Goal: Task Accomplishment & Management: Complete application form

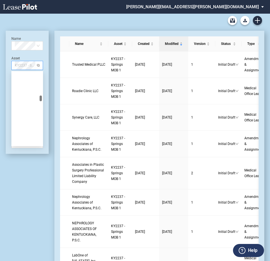
click at [27, 67] on span "KY2237 - Springs MOB 1" at bounding box center [27, 65] width 25 height 9
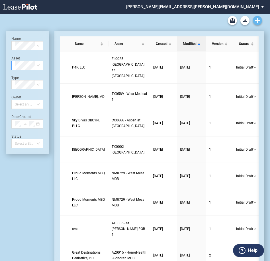
click at [258, 23] on icon "Create new document" at bounding box center [257, 20] width 5 height 5
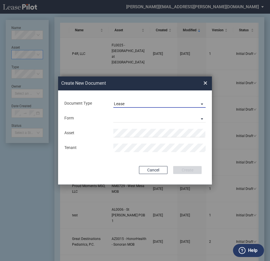
click at [124, 105] on div "Lease" at bounding box center [119, 104] width 11 height 5
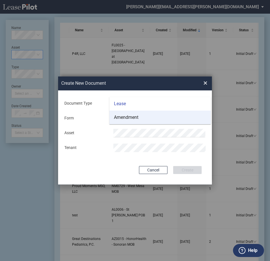
click at [128, 117] on div "Amendment" at bounding box center [126, 118] width 24 height 6
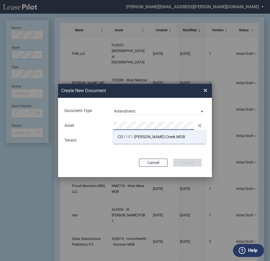
click at [147, 138] on span "CO 1197 - Aurora Cherry Creek MOB" at bounding box center [152, 137] width 68 height 5
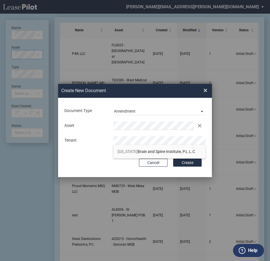
click at [148, 154] on span "Colorado Brain and Spine Institute, P.L.L.C" at bounding box center [156, 152] width 77 height 5
click at [185, 163] on button "Create" at bounding box center [187, 163] width 28 height 8
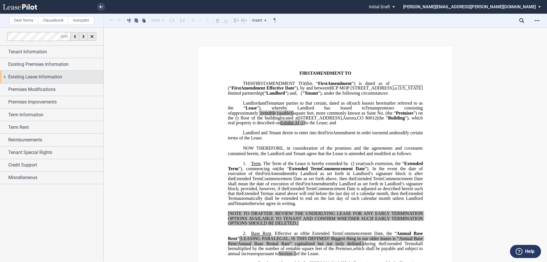
click at [37, 76] on span "Existing Lease Information" at bounding box center [35, 76] width 54 height 7
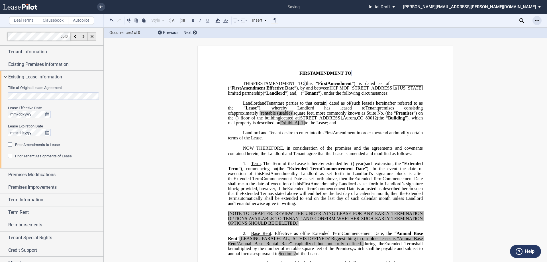
click at [273, 21] on icon "Open Lease options menu" at bounding box center [537, 20] width 5 height 5
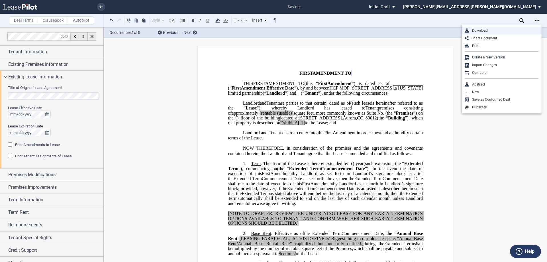
click at [273, 31] on div "Download" at bounding box center [504, 30] width 70 height 5
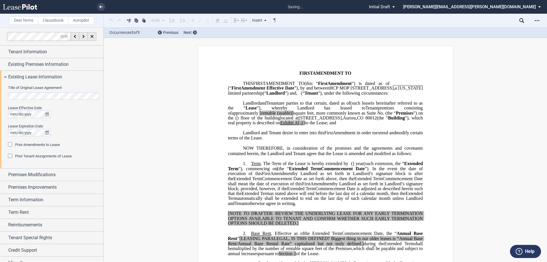
click at [19, 145] on span "Prior Amendments to Lease" at bounding box center [37, 144] width 45 height 4
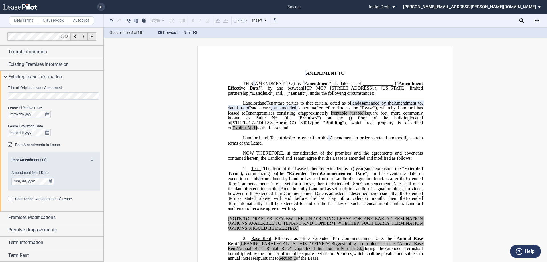
click at [92, 160] on md-icon at bounding box center [95, 162] width 8 height 7
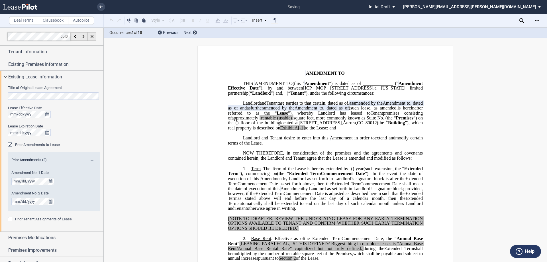
click at [92, 160] on md-icon at bounding box center [95, 162] width 8 height 7
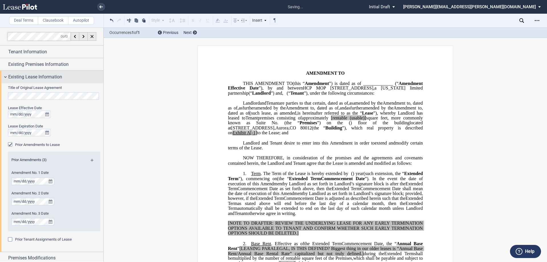
click at [38, 74] on span "Existing Lease Information" at bounding box center [35, 76] width 54 height 7
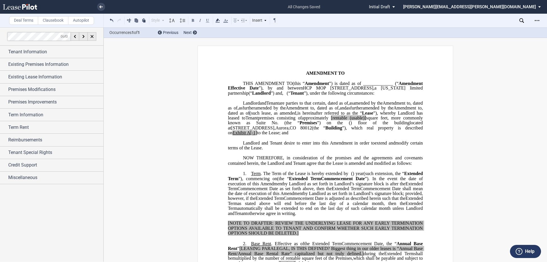
click at [273, 120] on span "[rentable" at bounding box center [339, 117] width 16 height 5
drag, startPoint x: 303, startPoint y: 138, endPoint x: 285, endPoint y: 140, distance: 17.8
click at [273, 125] on span "approximately ﻿ ﻿ rentable (usable)] square feet, more commonly known as Suite …" at bounding box center [326, 120] width 196 height 10
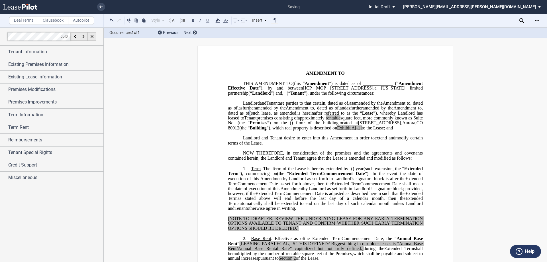
click at [273, 120] on span "rentable" at bounding box center [333, 117] width 15 height 5
click at [220, 22] on icon at bounding box center [217, 20] width 7 height 7
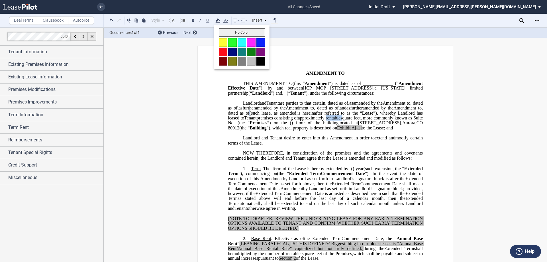
click at [225, 34] on button "No Color" at bounding box center [242, 32] width 46 height 9
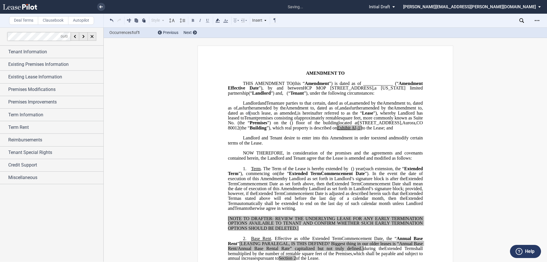
click at [273, 130] on span "Exhibit" at bounding box center [343, 127] width 13 height 5
drag, startPoint x: 342, startPoint y: 147, endPoint x: 348, endPoint y: 146, distance: 6.4
click at [273, 130] on span "to the Lease; and" at bounding box center [377, 127] width 31 height 5
drag, startPoint x: 317, startPoint y: 148, endPoint x: 334, endPoint y: 147, distance: 17.1
click at [273, 130] on span "located at [STREET_ADDRESS] (the “ Building ”), which real property is describe…" at bounding box center [326, 125] width 196 height 10
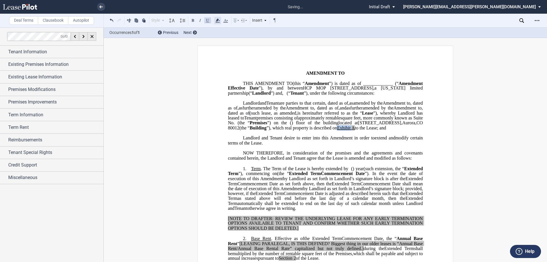
click at [214, 21] on icon at bounding box center [217, 20] width 7 height 7
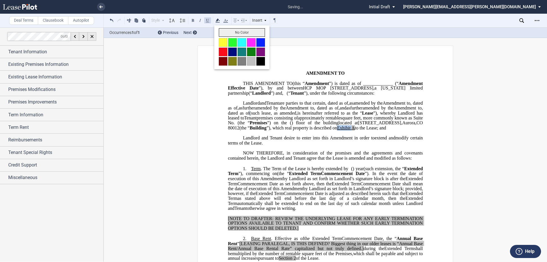
click at [228, 34] on button "No Color" at bounding box center [242, 32] width 46 height 9
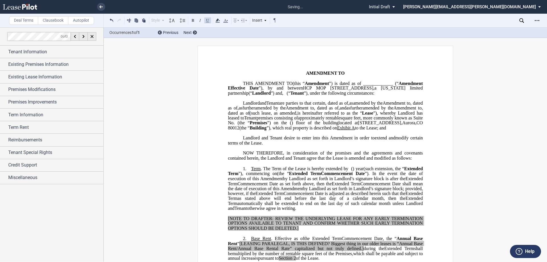
click at [273, 115] on span "Lease" at bounding box center [367, 112] width 11 height 5
click at [28, 50] on span "Tenant Information" at bounding box center [27, 51] width 39 height 7
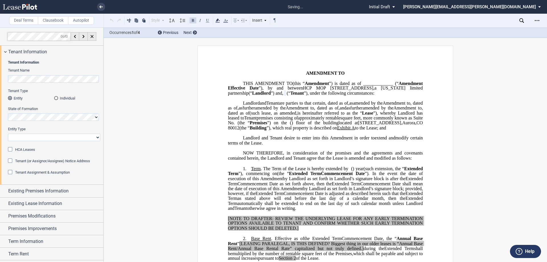
click at [22, 138] on select "Corporation Limited Liability Company General Partnership Limited Partnership O…" at bounding box center [54, 137] width 92 height 7
select select "Other"
click at [8, 134] on select "Corporation Limited Liability Company General Partnership Limited Partnership O…" at bounding box center [54, 137] width 92 height 7
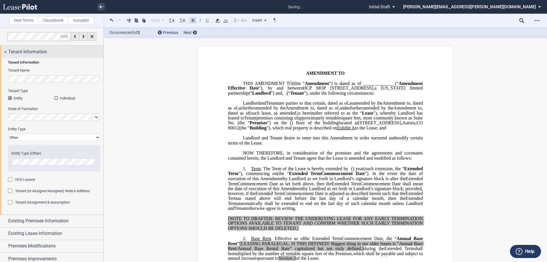
click at [26, 52] on span "Tenant Information" at bounding box center [27, 51] width 39 height 7
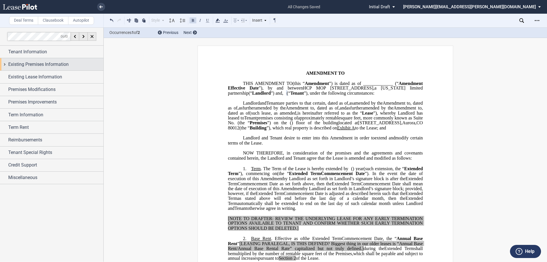
click at [39, 62] on span "Existing Premises Information" at bounding box center [38, 64] width 60 height 7
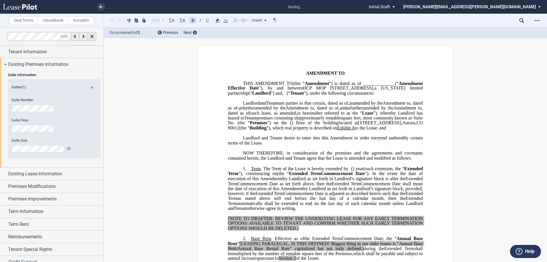
click at [29, 144] on div "Suite Size Sf" at bounding box center [46, 145] width 70 height 15
click at [47, 153] on div "Suite Size Sf" at bounding box center [46, 148] width 77 height 20
click at [44, 66] on span "Existing Premises Information" at bounding box center [38, 64] width 60 height 7
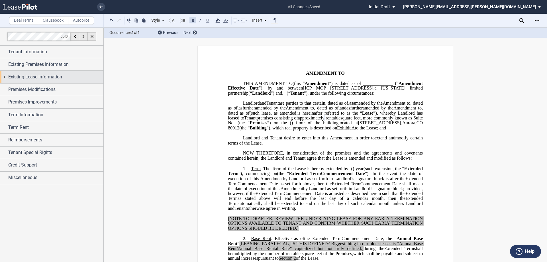
click at [26, 76] on span "Existing Lease Information" at bounding box center [35, 76] width 54 height 7
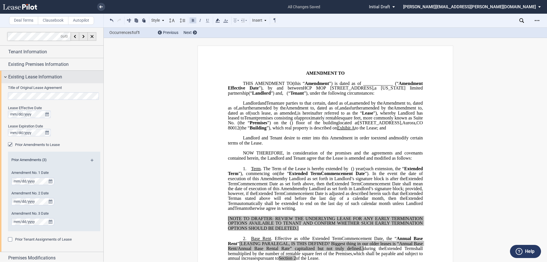
click at [27, 77] on span "Existing Lease Information" at bounding box center [35, 76] width 54 height 7
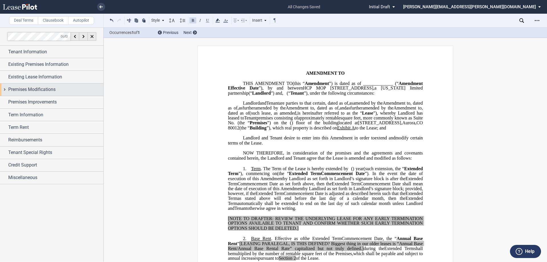
click at [28, 93] on span "Premises Modifications" at bounding box center [31, 89] width 47 height 7
click at [51, 91] on span "Premises Modifications" at bounding box center [31, 89] width 47 height 7
click at [40, 105] on span "Premises Improvements" at bounding box center [32, 102] width 48 height 7
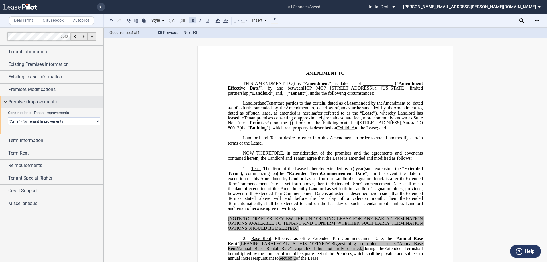
click at [56, 100] on span "Premises Improvements" at bounding box center [32, 102] width 48 height 7
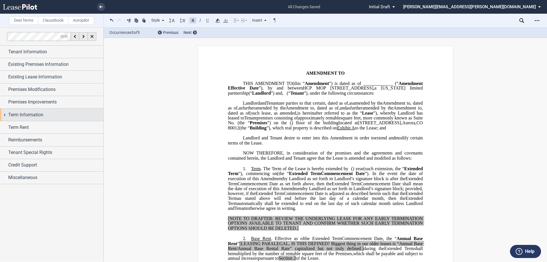
click at [23, 116] on span "Term Information" at bounding box center [25, 114] width 35 height 7
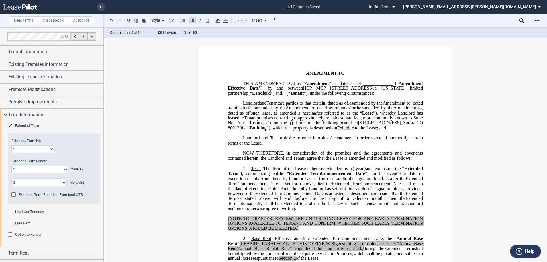
click at [31, 149] on select "1 2 3 4 5 6 7 8 9 10 11 12 13 14 15 16 17 18 19 20" at bounding box center [32, 148] width 43 height 7
select select "number:3"
click at [11, 145] on select "1 2 3 4 5 6 7 8 9 10 11 12 13 14 15 16 17 18 19 20" at bounding box center [32, 148] width 43 height 7
click at [47, 168] on select "0 1 2 3 4 5 6 7 8 9 10 11 12 13 14 15 16 17 18 19 20" at bounding box center [39, 169] width 57 height 7
select select "number:3"
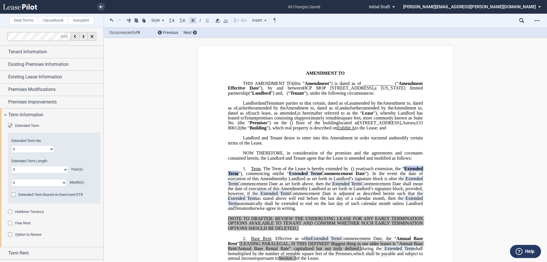
click at [11, 166] on select "0 1 2 3 4 5 6 7 8 9 10 11 12 13 14 15 16 17 18 19 20" at bounding box center [39, 169] width 57 height 7
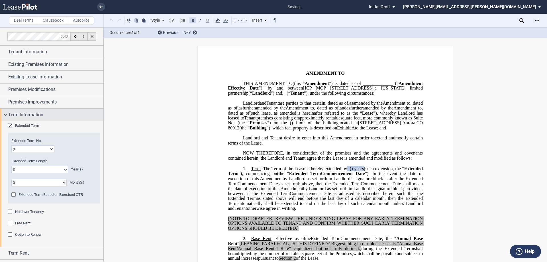
click at [30, 114] on span "Term Information" at bounding box center [25, 114] width 35 height 7
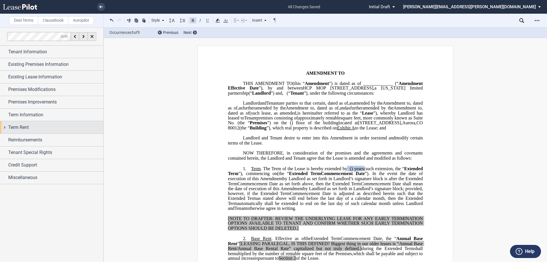
click at [28, 128] on span "Term Rent" at bounding box center [18, 127] width 21 height 7
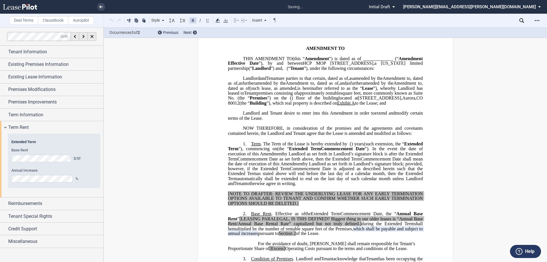
scroll to position [156, 0]
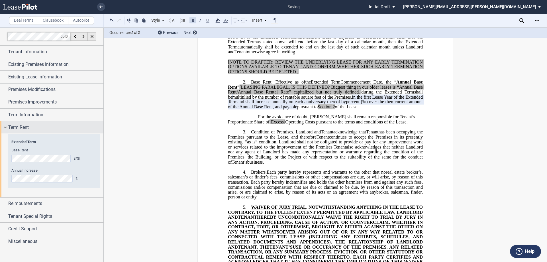
click at [15, 127] on span "Term Rent" at bounding box center [18, 127] width 21 height 7
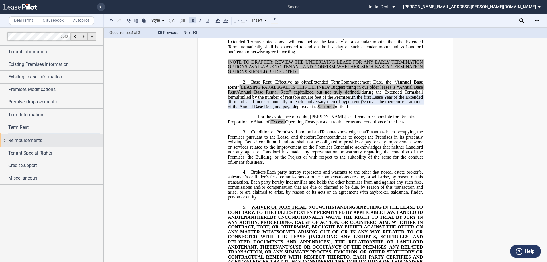
click at [21, 137] on span "Reimbursements" at bounding box center [25, 140] width 34 height 7
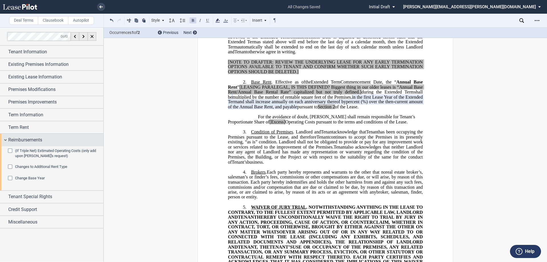
click at [33, 140] on span "Reimbursements" at bounding box center [25, 139] width 34 height 7
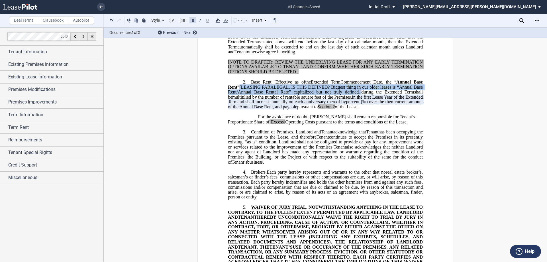
drag, startPoint x: 250, startPoint y: 117, endPoint x: 359, endPoint y: 123, distance: 109.5
click at [273, 94] on span "[LEASING PARALEGAL, IS THIS DEFINED? Biggest thing in our older leases is “Annu…" at bounding box center [326, 89] width 196 height 10
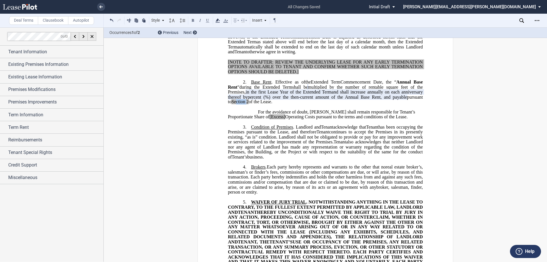
drag, startPoint x: 287, startPoint y: 131, endPoint x: 275, endPoint y: 131, distance: 12.0
click at [273, 104] on span "pursuant to Section 2 of the Lease." at bounding box center [326, 99] width 196 height 10
drag, startPoint x: 289, startPoint y: 131, endPoint x: 272, endPoint y: 131, distance: 16.5
click at [272, 104] on span "pursuant to Section 2 of the Lease." at bounding box center [326, 99] width 196 height 10
click at [216, 21] on icon at bounding box center [217, 20] width 7 height 7
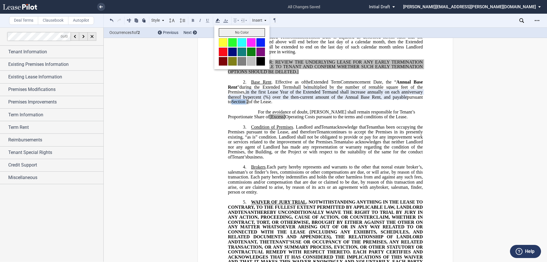
click at [227, 32] on button "No Color" at bounding box center [242, 32] width 46 height 9
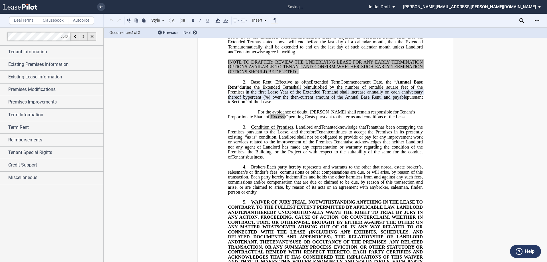
click at [273, 119] on span "For the avoidance of doubt, [PERSON_NAME] shall remain responsible for Tenant’s…" at bounding box center [322, 114] width 188 height 10
click at [273, 119] on span "Operating Costs pursuant to the terms and conditions of the Lease." at bounding box center [346, 116] width 122 height 5
click at [237, 17] on div at bounding box center [236, 20] width 7 height 7
click at [263, 59] on div "Justify" at bounding box center [255, 59] width 26 height 5
click at [273, 144] on span "continues to accept the Premises in its presently existing, “as is” condition. …" at bounding box center [326, 136] width 196 height 15
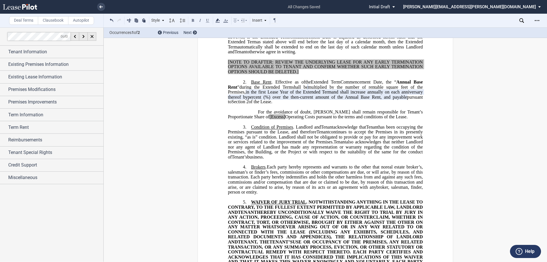
click at [269, 119] on span "[Excess]" at bounding box center [277, 116] width 16 height 5
click at [273, 119] on span "Operating Costs pursuant to the terms and conditions of the Lease." at bounding box center [345, 116] width 122 height 5
click at [269, 119] on span "Excess" at bounding box center [275, 116] width 13 height 5
click at [216, 21] on icon at bounding box center [217, 20] width 7 height 7
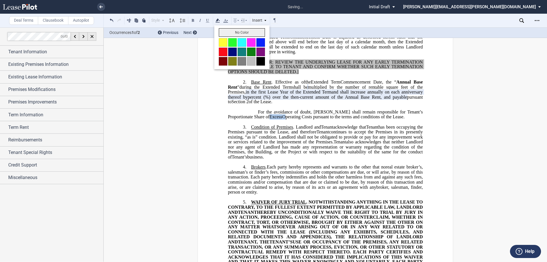
click at [225, 31] on button "No Color" at bounding box center [242, 32] width 46 height 9
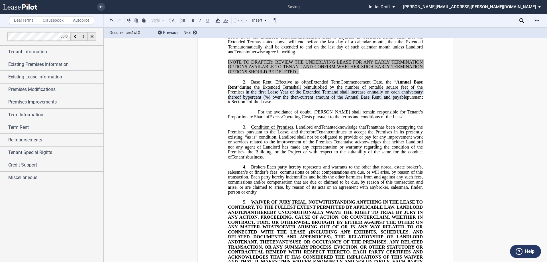
click at [273, 124] on p "﻿" at bounding box center [325, 121] width 195 height 5
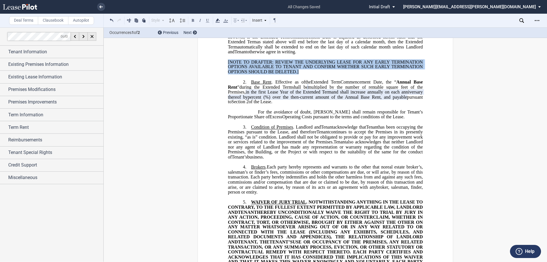
drag, startPoint x: 302, startPoint y: 102, endPoint x: 223, endPoint y: 89, distance: 79.6
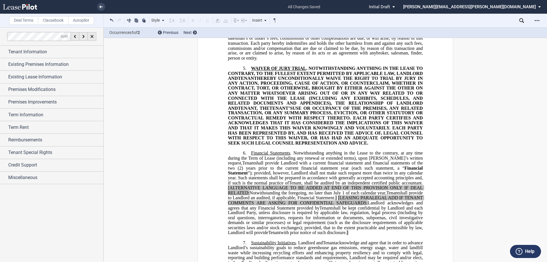
scroll to position [327, 0]
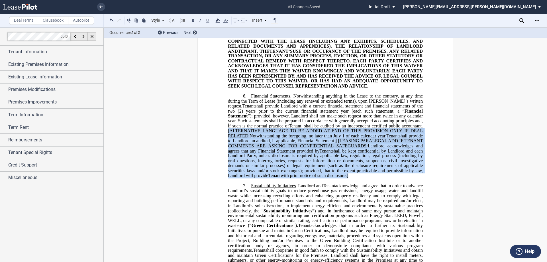
drag, startPoint x: 223, startPoint y: 160, endPoint x: 424, endPoint y: 206, distance: 206.3
click at [273, 206] on div "﻿ !!CUSTOM_FOOTER_DISTANCE_0.1!! !!CUSTOM_FOOTER_START!! ﻿ !!CUSTOM_PAGE_NUMBER…" at bounding box center [325, 198] width 256 height 960
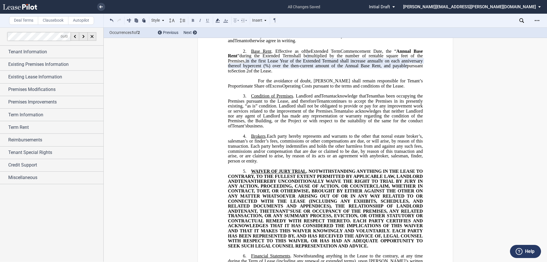
scroll to position [92, 0]
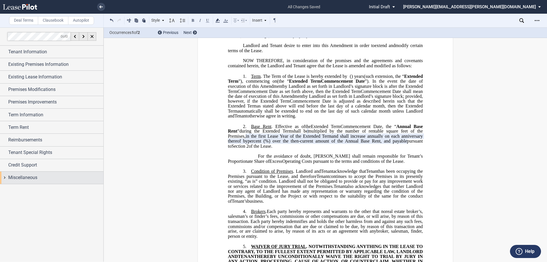
click at [47, 181] on div "Miscellaneous" at bounding box center [55, 177] width 95 height 7
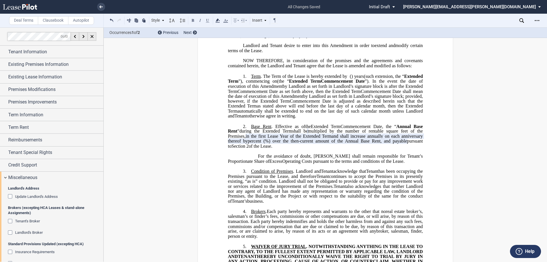
scroll to position [57, 0]
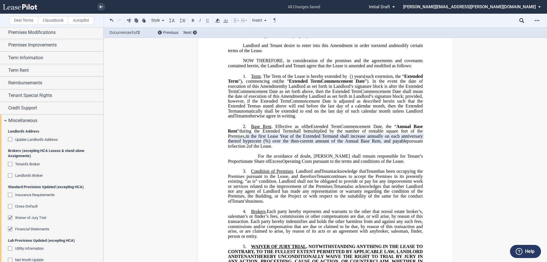
click at [31, 176] on span "Landlord's Broker" at bounding box center [29, 175] width 28 height 4
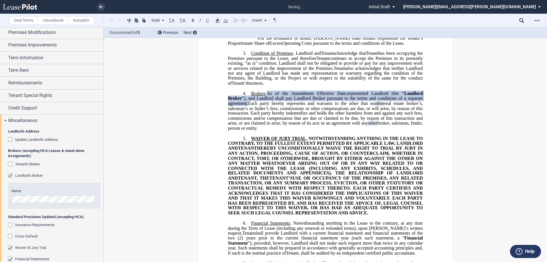
scroll to position [211, 0]
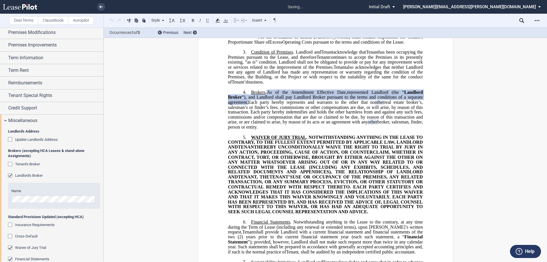
click at [63, 194] on div "Name" at bounding box center [53, 195] width 85 height 15
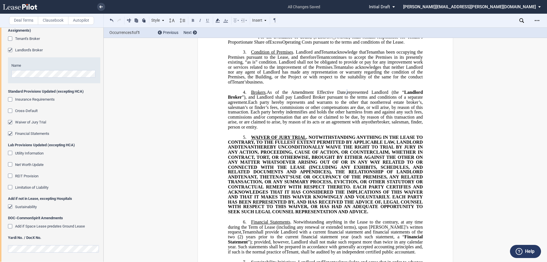
scroll to position [183, 0]
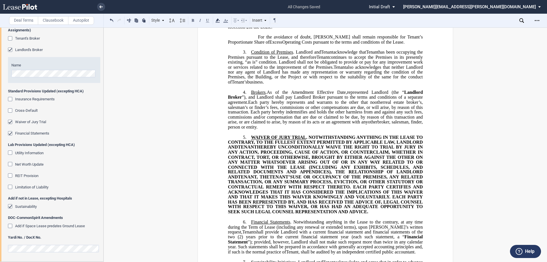
click at [273, 84] on span "also acknowledges that neither Landlord nor any agent of Landlord has made any …" at bounding box center [326, 74] width 196 height 20
click at [86, 50] on div "Landlord's Broker" at bounding box center [54, 50] width 92 height 6
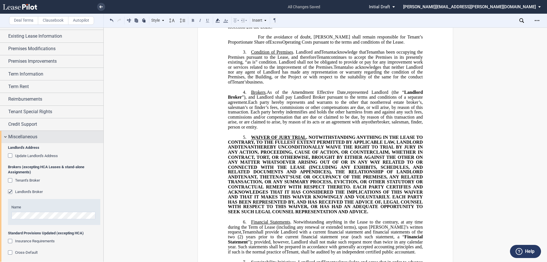
scroll to position [0, 0]
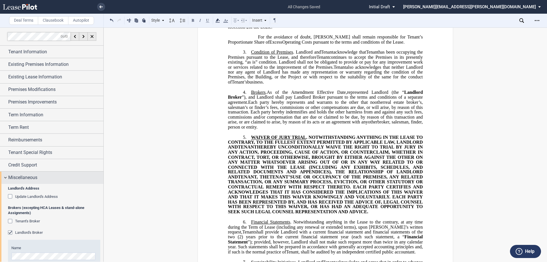
click at [27, 176] on span "Miscellaneous" at bounding box center [22, 177] width 29 height 7
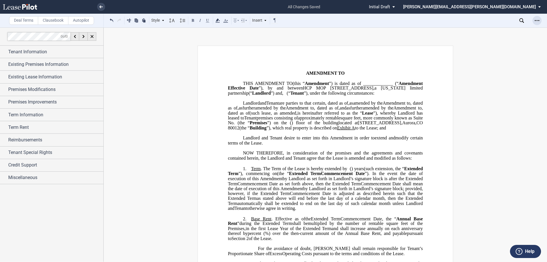
click at [273, 21] on icon "Open Lease options menu" at bounding box center [537, 20] width 5 height 5
click at [273, 30] on div "Download" at bounding box center [504, 30] width 70 height 5
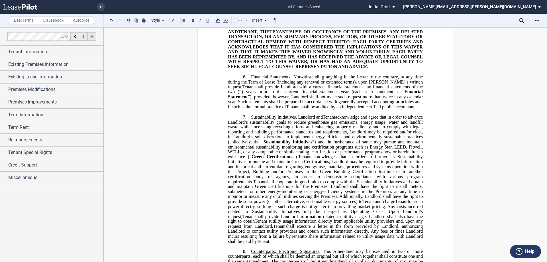
scroll to position [285, 0]
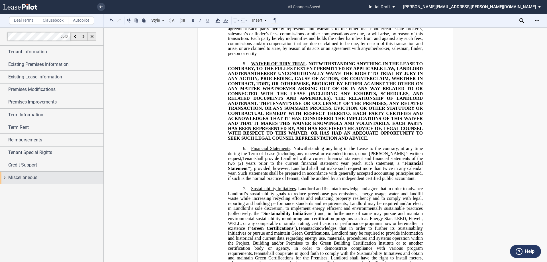
click at [33, 176] on span "Miscellaneous" at bounding box center [22, 177] width 29 height 7
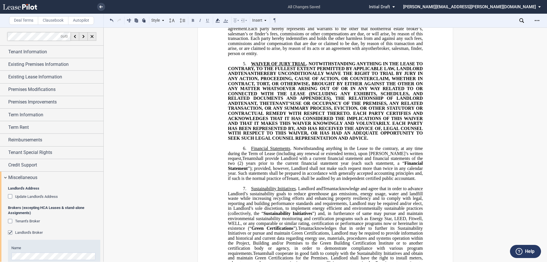
scroll to position [183, 0]
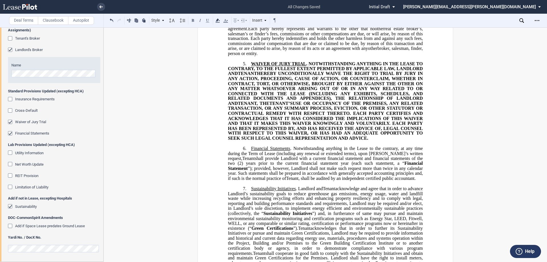
click at [30, 134] on span "Financial Statements" at bounding box center [32, 133] width 34 height 4
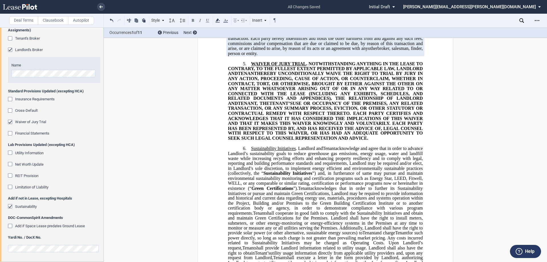
click at [30, 122] on span "Waiver of Jury Trial" at bounding box center [30, 122] width 31 height 4
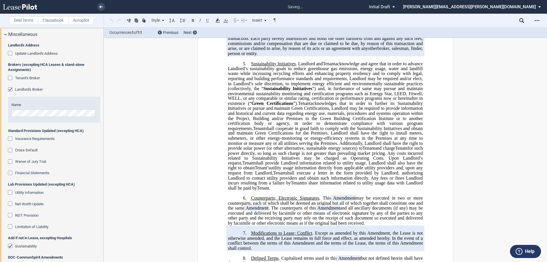
scroll to position [12, 0]
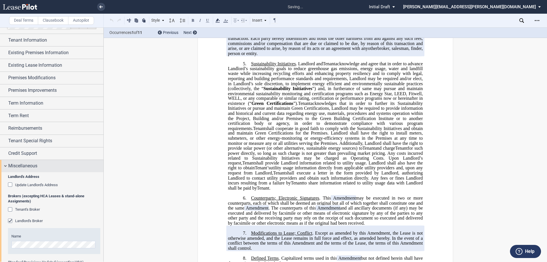
click at [23, 165] on span "Miscellaneous" at bounding box center [22, 165] width 29 height 7
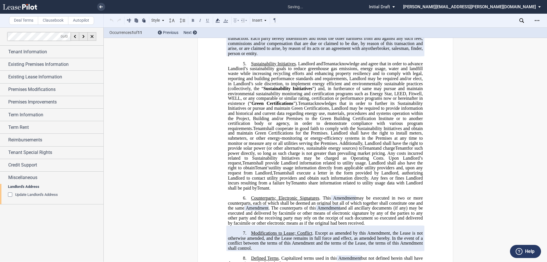
scroll to position [0, 0]
